Goal: Information Seeking & Learning: Check status

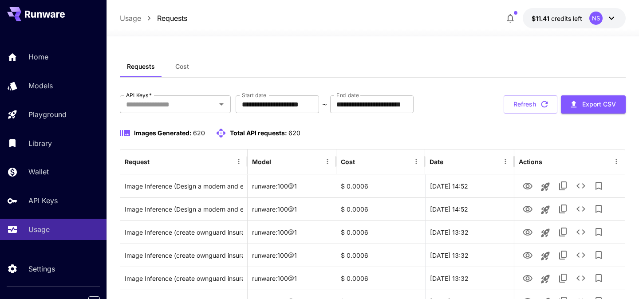
click at [63, 68] on div "Home Models Playground Library Wallet API Keys Usage" at bounding box center [53, 143] width 106 height 194
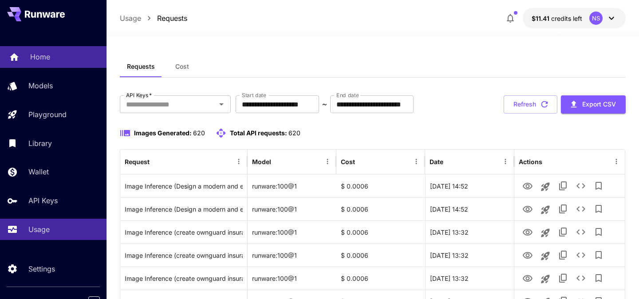
click at [62, 63] on link "Home" at bounding box center [53, 57] width 106 height 22
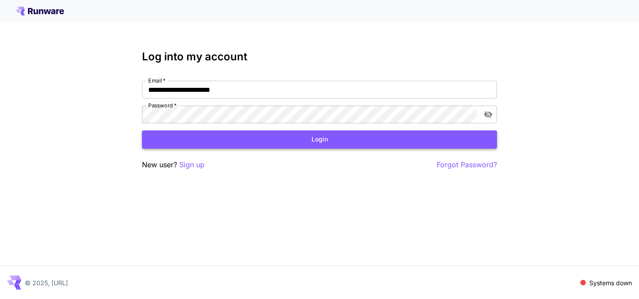
click at [226, 140] on button "Login" at bounding box center [319, 139] width 355 height 18
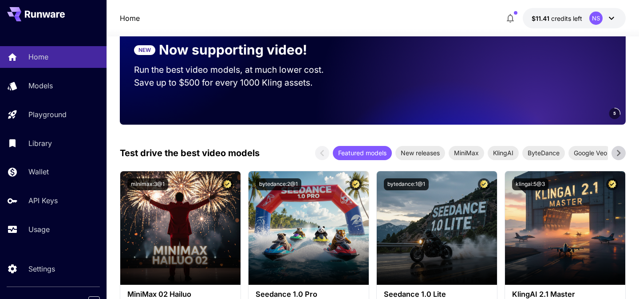
scroll to position [198, 0]
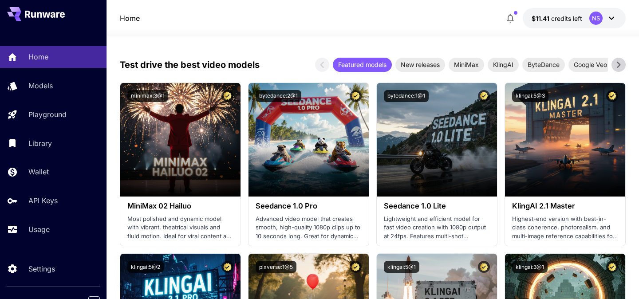
click at [549, 23] on button "$11.41 credits left NS" at bounding box center [573, 18] width 103 height 20
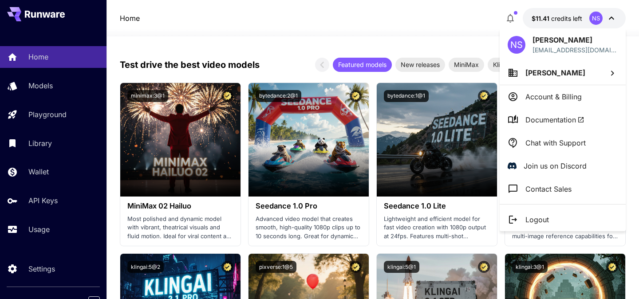
click at [69, 223] on div at bounding box center [319, 149] width 639 height 299
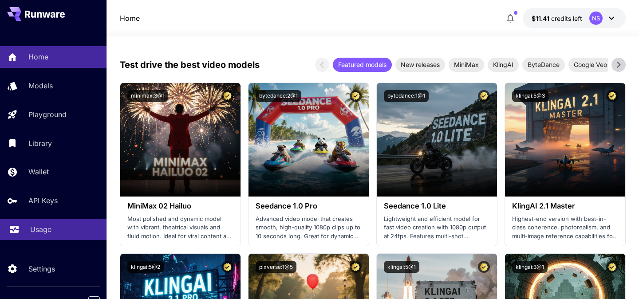
click at [55, 227] on div "Usage" at bounding box center [64, 229] width 69 height 11
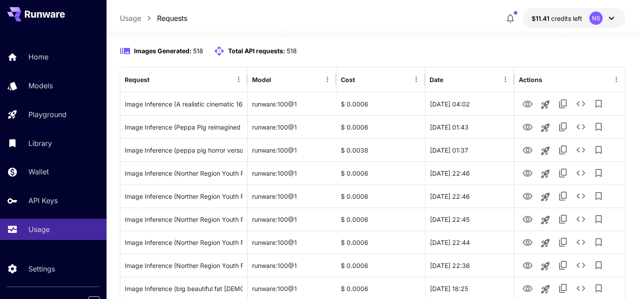
scroll to position [119, 0]
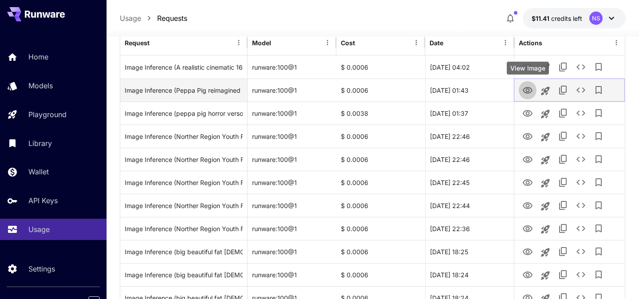
click at [528, 94] on icon "View Image" at bounding box center [527, 90] width 11 height 11
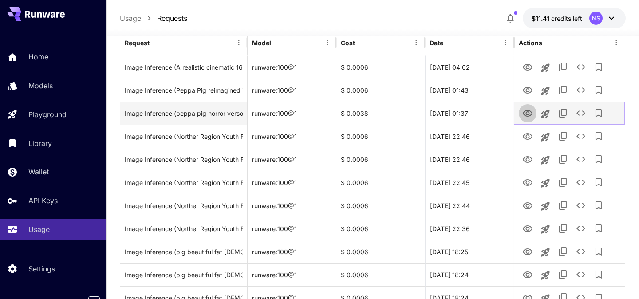
click at [530, 115] on icon "View Image" at bounding box center [527, 113] width 10 height 7
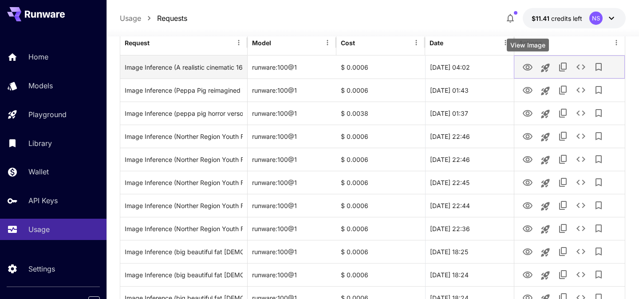
click at [526, 62] on icon "View Image" at bounding box center [527, 67] width 11 height 11
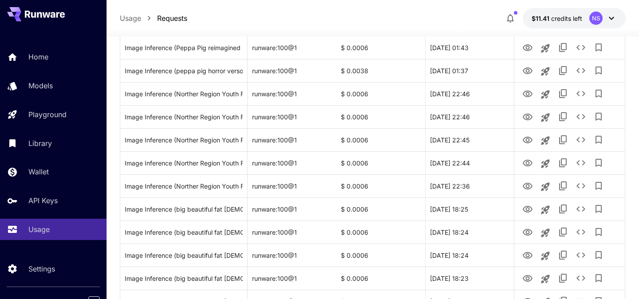
scroll to position [171, 0]
